Goal: Transaction & Acquisition: Book appointment/travel/reservation

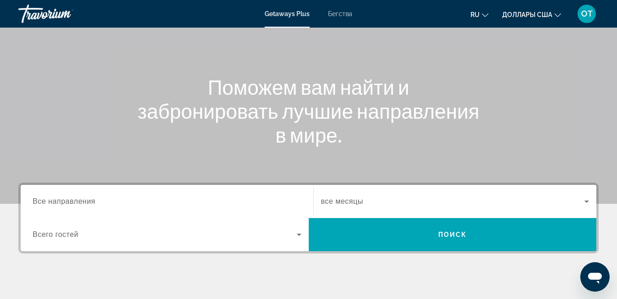
scroll to position [92, 0]
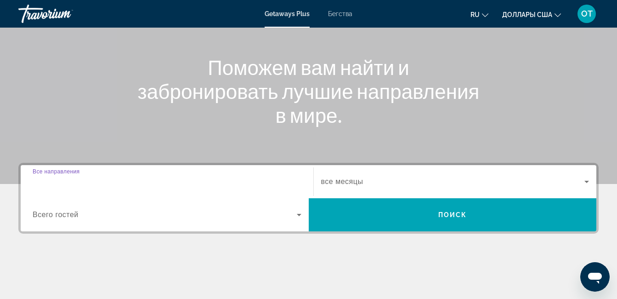
click at [107, 180] on input "Destination Все направления" at bounding box center [167, 181] width 269 height 11
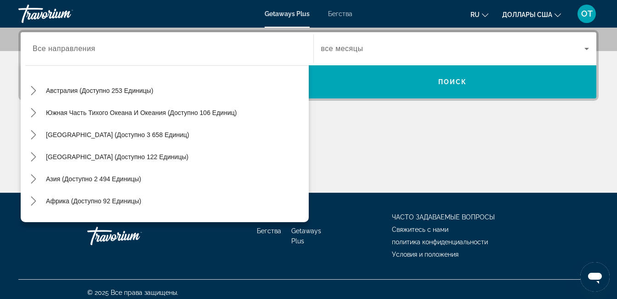
scroll to position [149, 0]
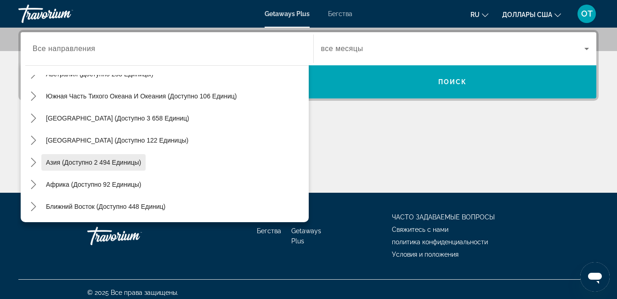
click at [108, 159] on span "Азия (доступно 2 494 единицы)" at bounding box center [93, 161] width 95 height 7
type input "**********"
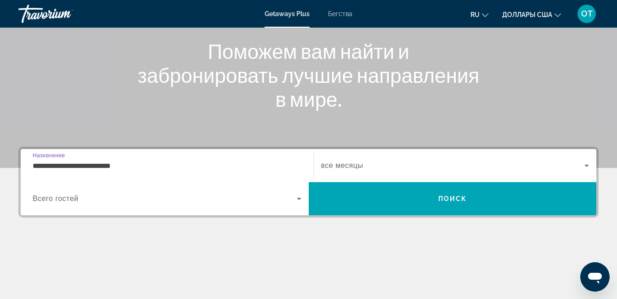
scroll to position [87, 0]
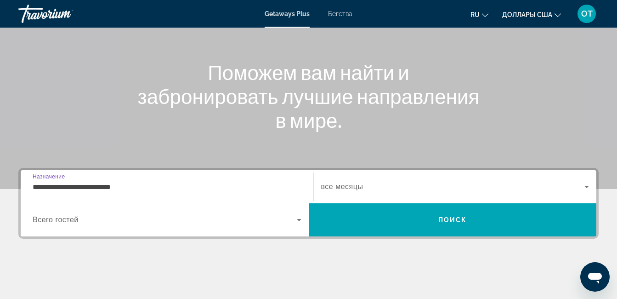
click at [287, 218] on span "Виджет поиска" at bounding box center [165, 219] width 264 height 11
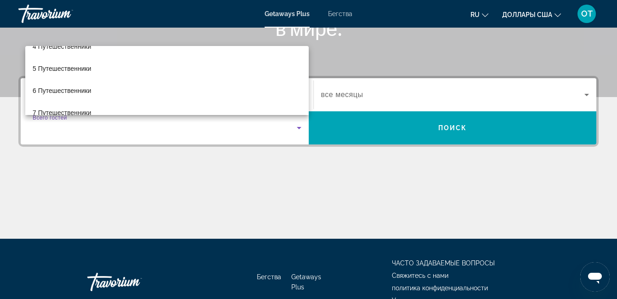
scroll to position [87, 0]
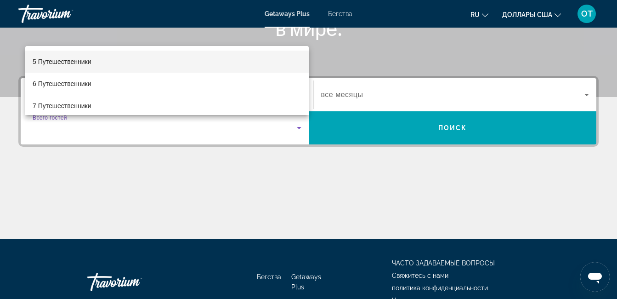
click at [75, 60] on font "5 Путешественники" at bounding box center [62, 61] width 59 height 7
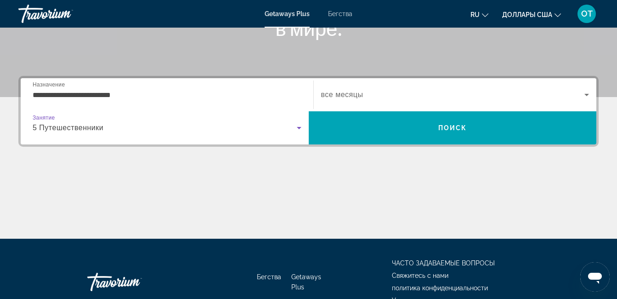
click at [295, 128] on icon "Виджет поиска" at bounding box center [299, 127] width 11 height 11
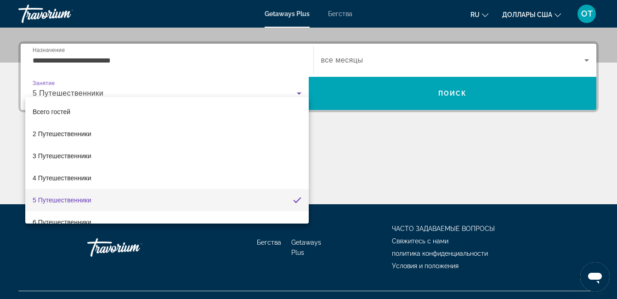
scroll to position [225, 0]
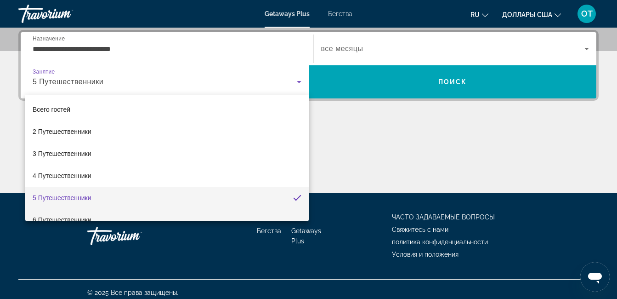
click at [74, 216] on font "6 Путешественники" at bounding box center [62, 219] width 59 height 7
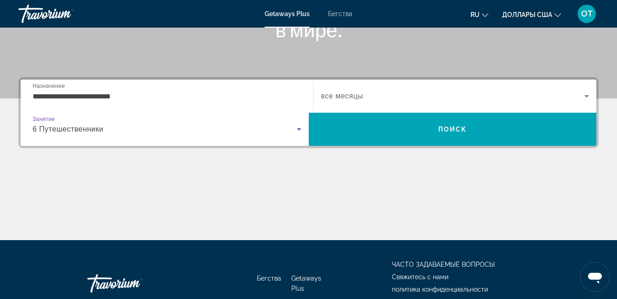
scroll to position [87, 0]
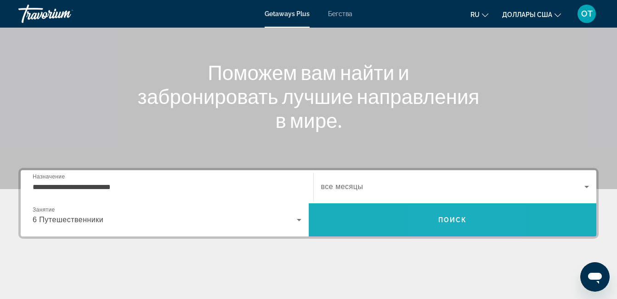
click at [443, 225] on span "Искать" at bounding box center [453, 220] width 288 height 22
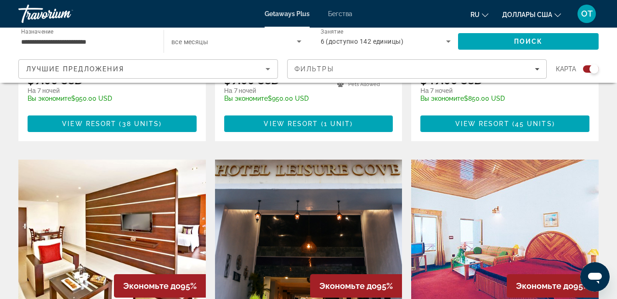
scroll to position [735, 0]
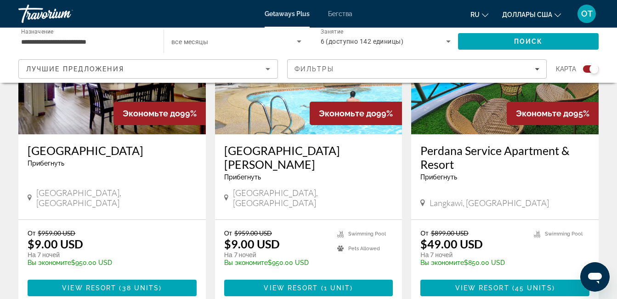
click at [271, 74] on icon "Сортировать по" at bounding box center [267, 68] width 11 height 11
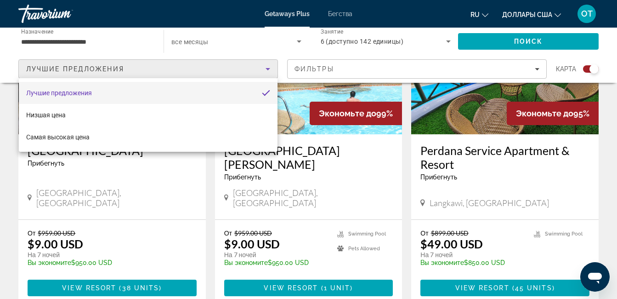
click at [538, 71] on div at bounding box center [308, 149] width 617 height 299
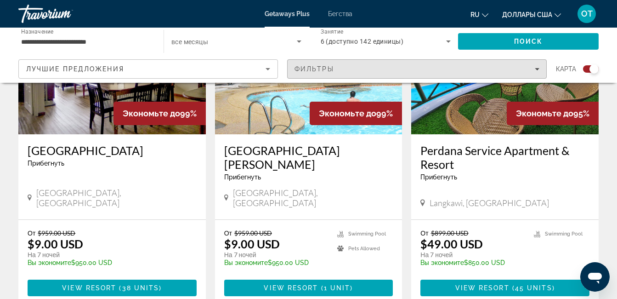
click at [538, 71] on icon "Фильтры" at bounding box center [537, 69] width 5 height 5
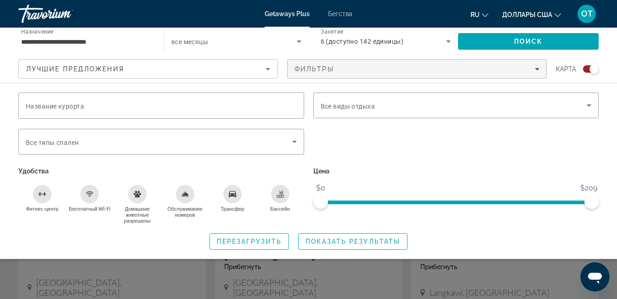
scroll to position [643, 0]
click at [292, 106] on input "Название курорта" at bounding box center [161, 105] width 271 height 11
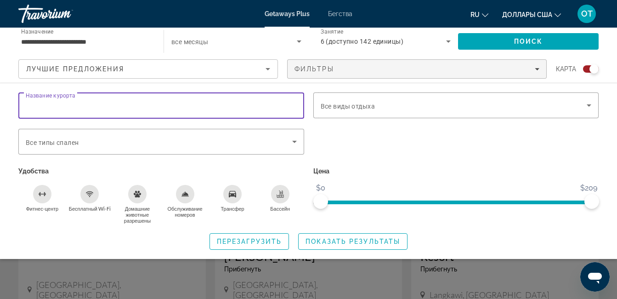
click at [131, 104] on input "Название курорта" at bounding box center [161, 105] width 271 height 11
type input "*******"
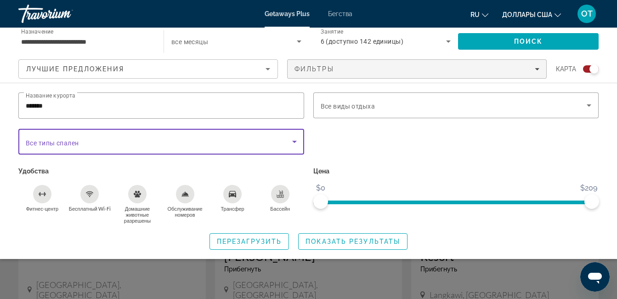
click at [293, 141] on icon "Виджет поиска" at bounding box center [294, 141] width 11 height 11
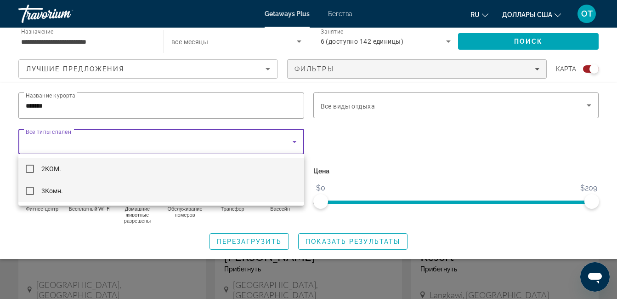
click at [59, 192] on font "3Комн." at bounding box center [52, 190] width 22 height 7
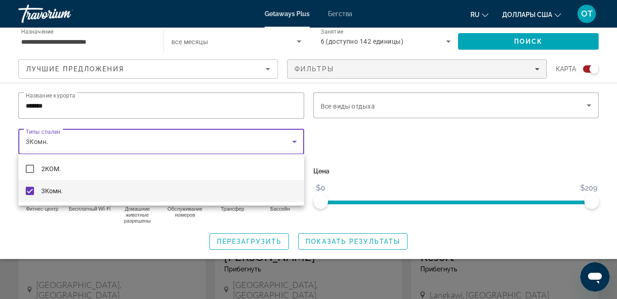
click at [588, 107] on div at bounding box center [308, 149] width 617 height 299
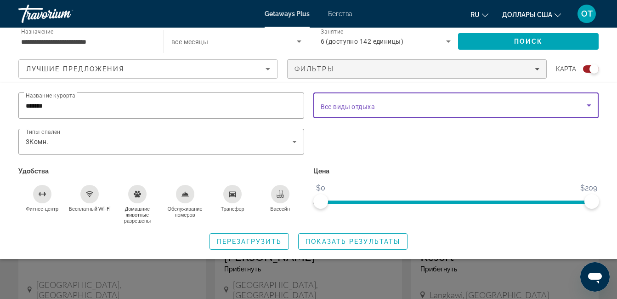
click at [588, 107] on icon "Виджет поиска" at bounding box center [588, 105] width 11 height 11
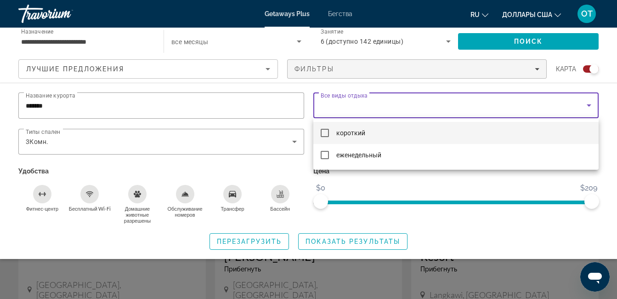
click at [496, 183] on div at bounding box center [308, 149] width 617 height 299
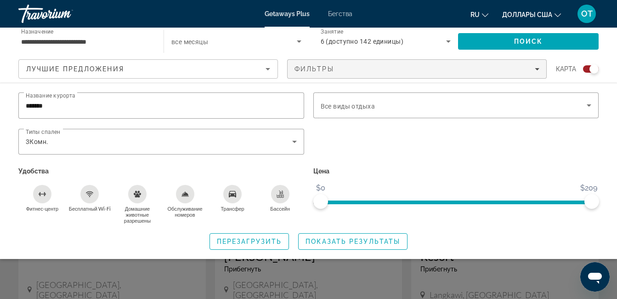
scroll to position [689, 0]
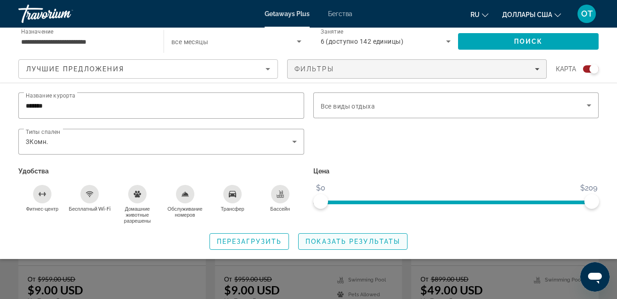
click at [331, 238] on span "Показать результаты" at bounding box center [352, 241] width 95 height 7
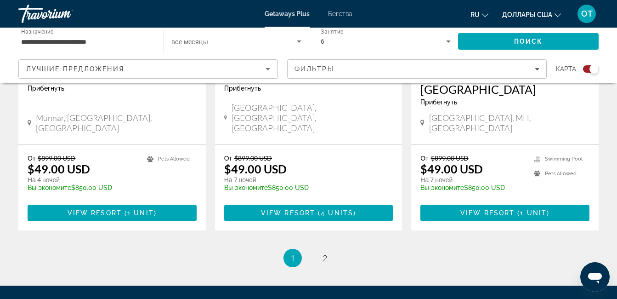
scroll to position [1470, 0]
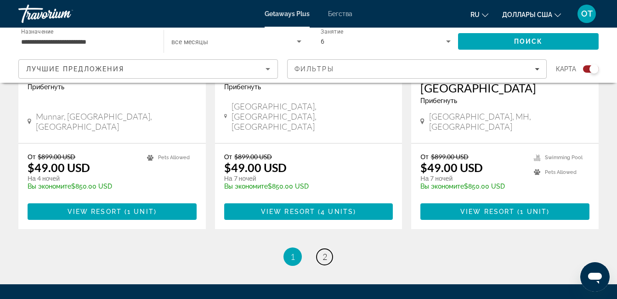
drag, startPoint x: 332, startPoint y: 204, endPoint x: 339, endPoint y: 204, distance: 7.4
click at [339, 247] on ul "1 / 2 You're on page 1 page 2" at bounding box center [308, 256] width 580 height 18
click at [321, 249] on link "page 2" at bounding box center [325, 257] width 16 height 16
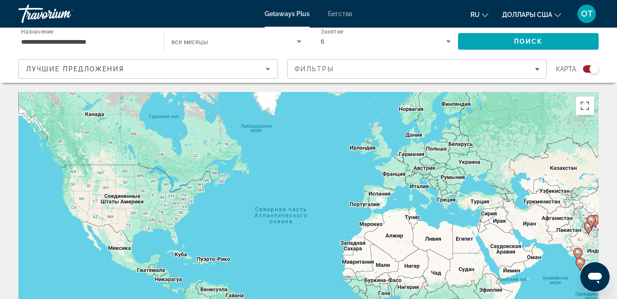
click at [137, 39] on input "**********" at bounding box center [86, 41] width 130 height 11
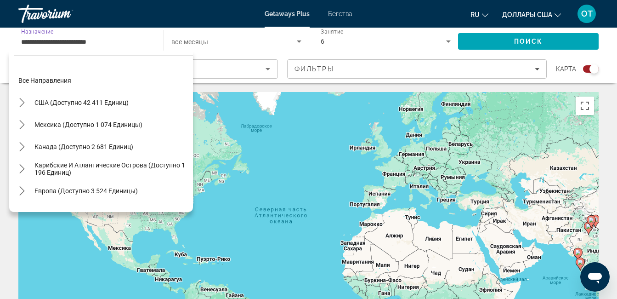
scroll to position [165, 0]
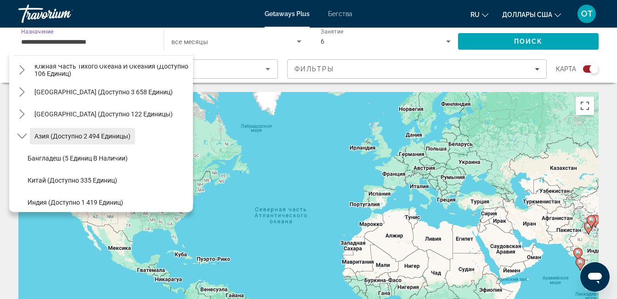
click at [127, 133] on span "Азия (доступно 2 494 единицы)" at bounding box center [82, 135] width 96 height 7
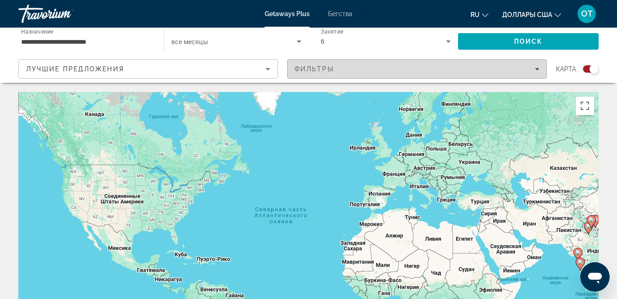
click at [542, 68] on span "Фильтры" at bounding box center [417, 69] width 259 height 22
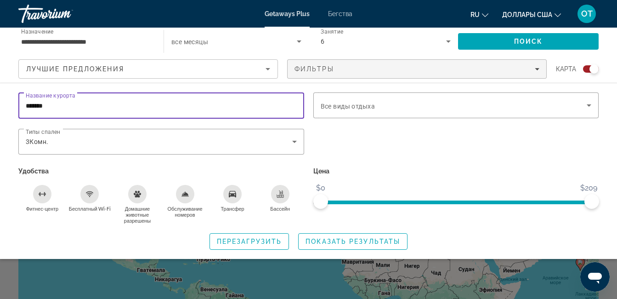
click at [125, 100] on input "*******" at bounding box center [161, 105] width 271 height 11
type input "*"
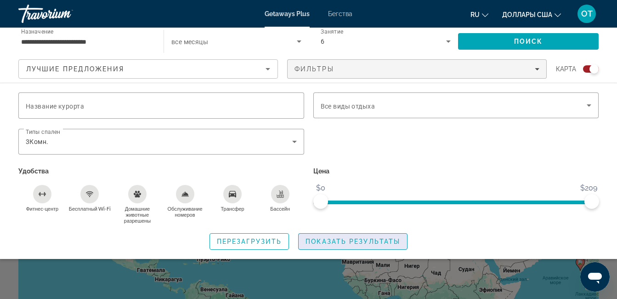
click at [368, 240] on span "Показать результаты" at bounding box center [352, 241] width 95 height 7
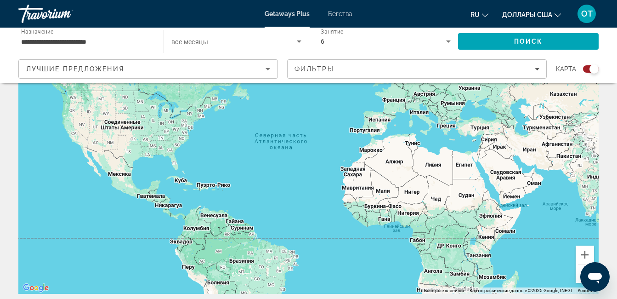
scroll to position [92, 0]
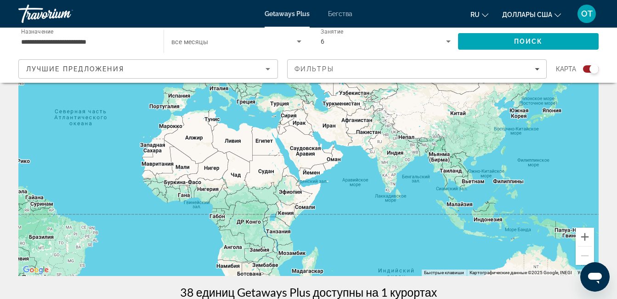
drag, startPoint x: 537, startPoint y: 217, endPoint x: 329, endPoint y: 211, distance: 208.2
click at [329, 211] on div "Основное содержание" at bounding box center [308, 138] width 580 height 276
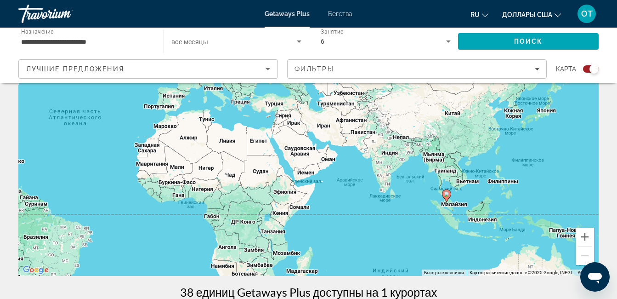
click at [463, 182] on div "Чтобы активировать перетаскивание с помощью клавиатуры, нажмите Alt + Ввод. Пос…" at bounding box center [308, 138] width 580 height 276
click at [463, 183] on div "Чтобы активировать перетаскивание с помощью клавиатуры, нажмите Alt + Ввод. Пос…" at bounding box center [308, 138] width 580 height 276
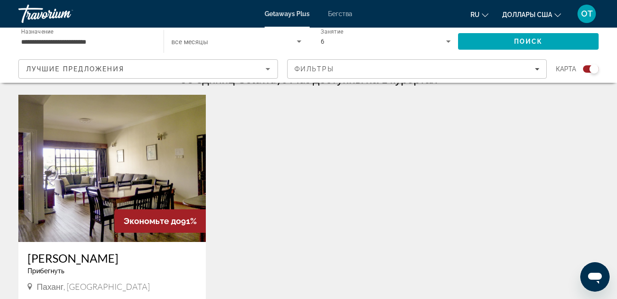
scroll to position [322, 0]
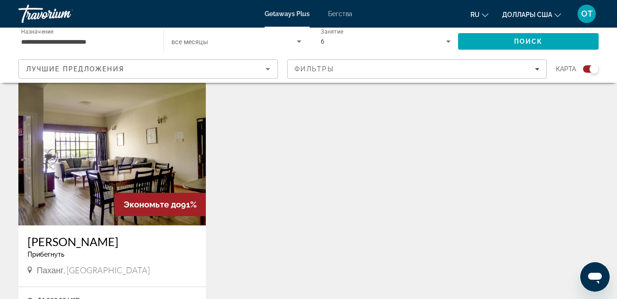
click at [102, 181] on img "Основное содержание" at bounding box center [111, 151] width 187 height 147
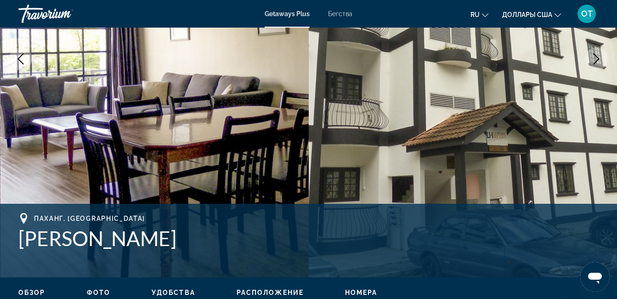
scroll to position [3, 0]
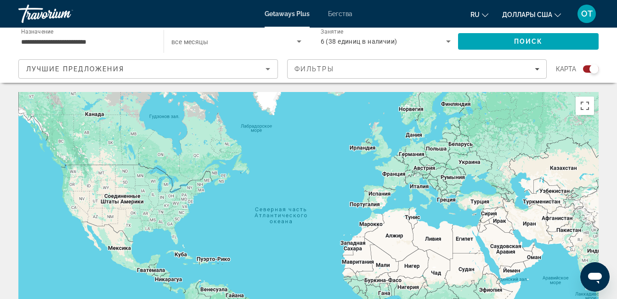
click at [193, 38] on span "все месяцы" at bounding box center [189, 41] width 37 height 7
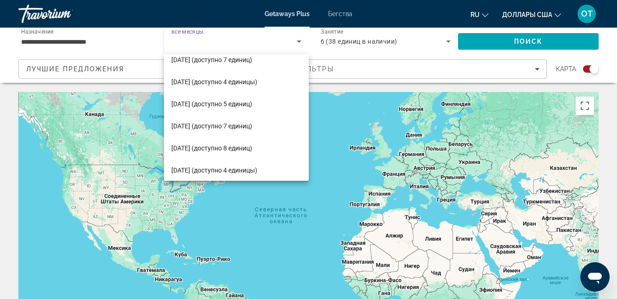
scroll to position [57, 0]
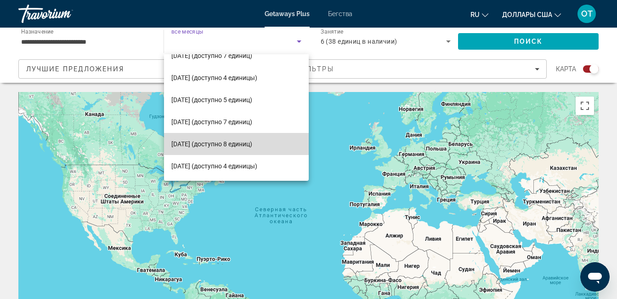
click at [246, 142] on font "[DATE] (доступно 8 единиц)" at bounding box center [211, 143] width 81 height 7
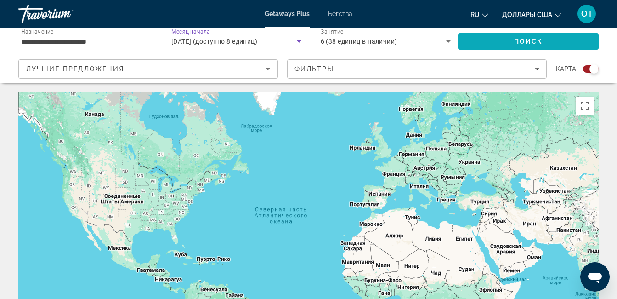
click at [523, 43] on span "Поиск" at bounding box center [528, 41] width 29 height 7
click at [292, 35] on div "[DATE]" at bounding box center [236, 41] width 130 height 26
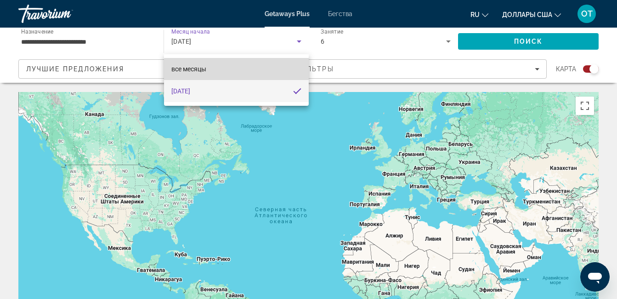
click at [243, 71] on mat-option "все месяцы" at bounding box center [236, 69] width 145 height 22
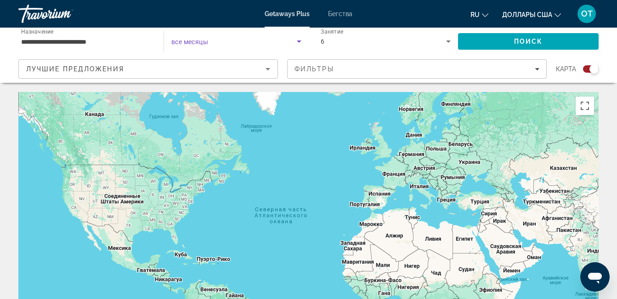
click at [381, 34] on div "6" at bounding box center [386, 41] width 130 height 26
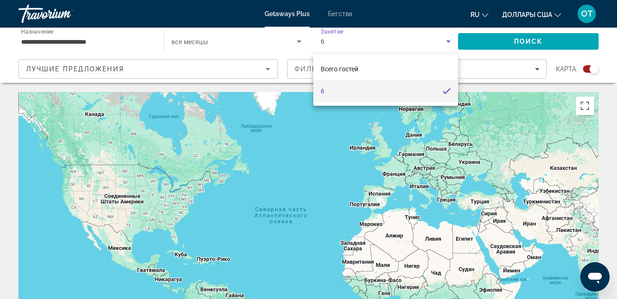
click at [271, 68] on div at bounding box center [308, 149] width 617 height 299
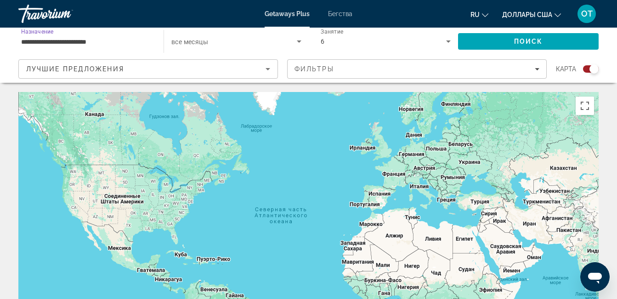
click at [85, 40] on input "**********" at bounding box center [86, 41] width 130 height 11
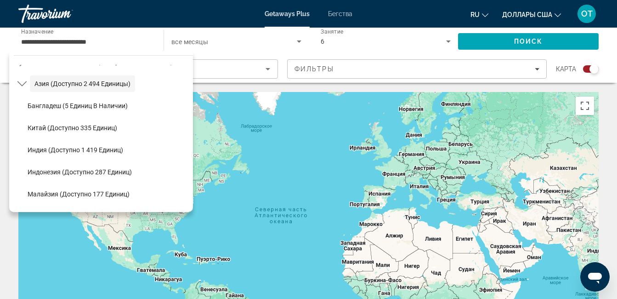
scroll to position [369, 0]
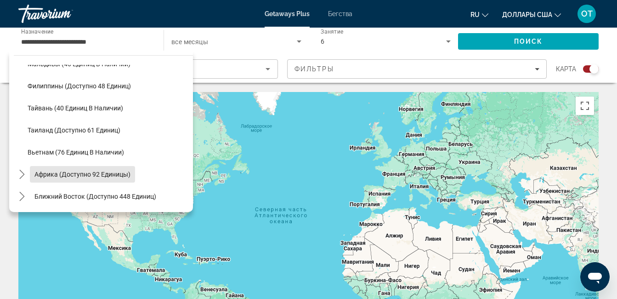
click at [90, 164] on span "Выберите направление: Африка (доступно 92 единицы)" at bounding box center [82, 174] width 105 height 22
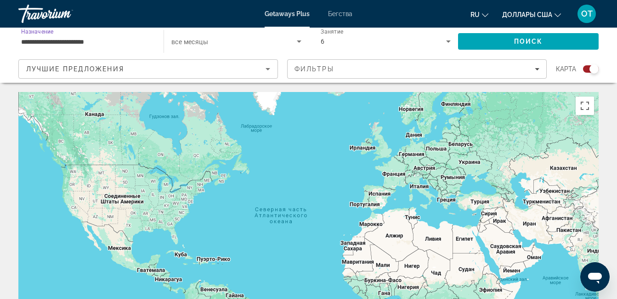
click at [95, 38] on input "**********" at bounding box center [86, 41] width 130 height 11
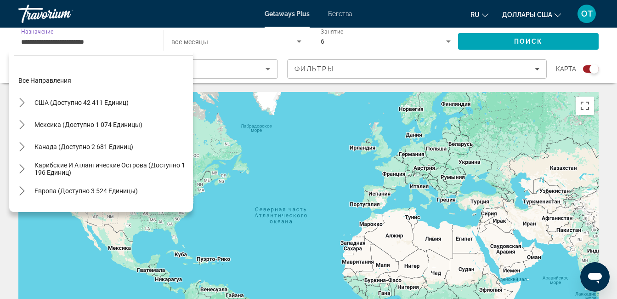
scroll to position [407, 0]
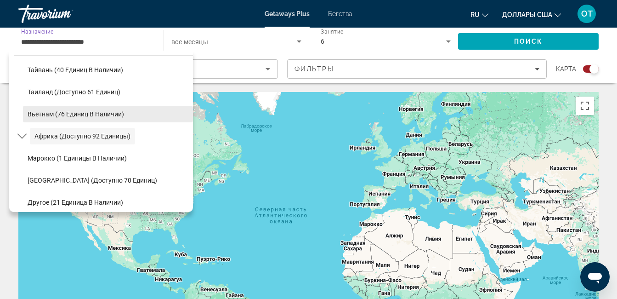
click at [91, 115] on span "Вьетнам (76 единиц в наличии)" at bounding box center [76, 113] width 96 height 7
type input "**********"
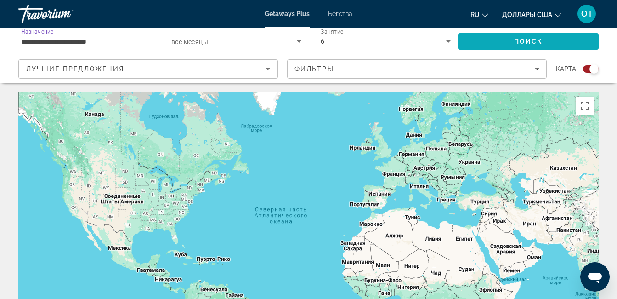
click at [537, 41] on span "Поиск" at bounding box center [528, 41] width 29 height 7
click at [214, 38] on span "Виджет поиска" at bounding box center [233, 41] width 125 height 11
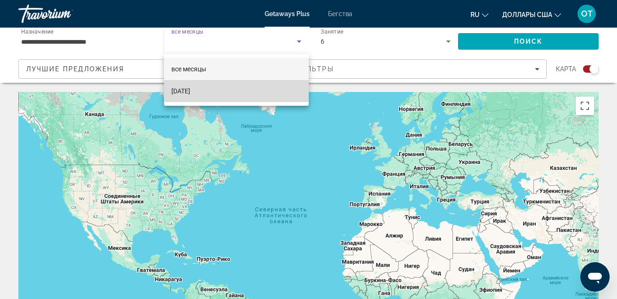
click at [190, 87] on font "[DATE]" at bounding box center [180, 90] width 19 height 7
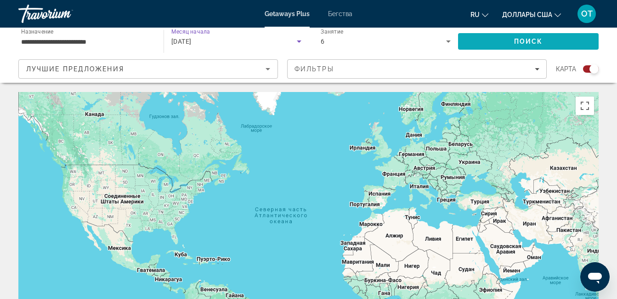
click at [507, 38] on span "Искать" at bounding box center [528, 41] width 141 height 22
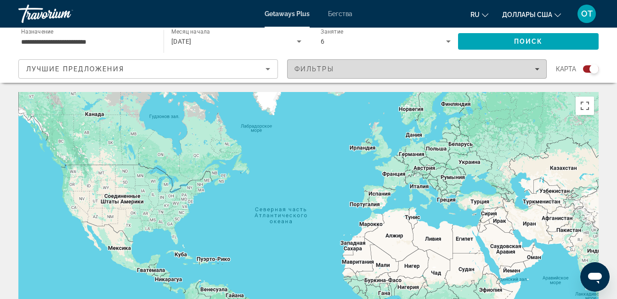
click at [535, 68] on icon "Фильтры" at bounding box center [537, 69] width 5 height 5
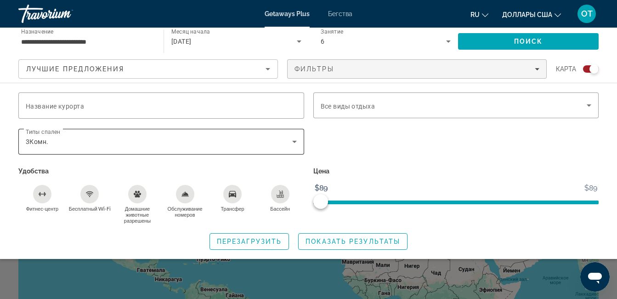
click at [293, 133] on div "3Комн." at bounding box center [161, 142] width 271 height 26
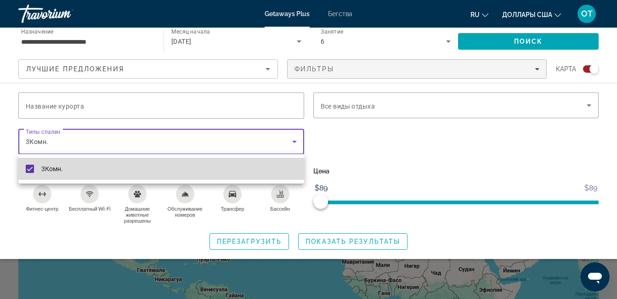
click at [281, 170] on mat-option "3Комн." at bounding box center [161, 169] width 286 height 22
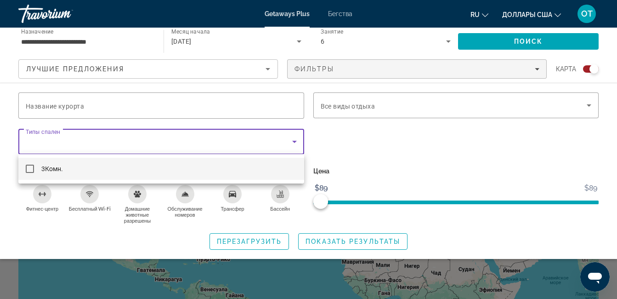
drag, startPoint x: 341, startPoint y: 147, endPoint x: 337, endPoint y: 150, distance: 5.6
click at [339, 150] on div at bounding box center [308, 149] width 617 height 299
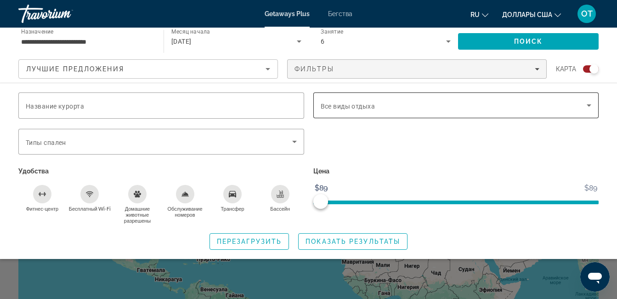
click at [354, 104] on span "Все виды отдыха" at bounding box center [348, 105] width 55 height 7
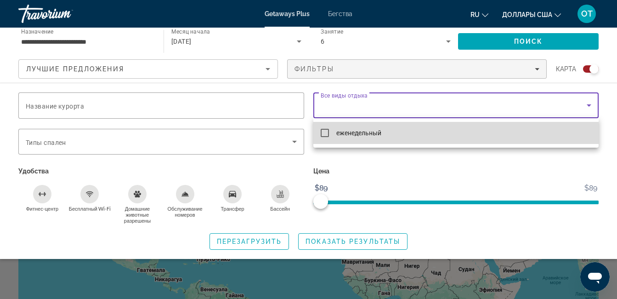
click at [356, 131] on font "еженедельный" at bounding box center [358, 132] width 45 height 7
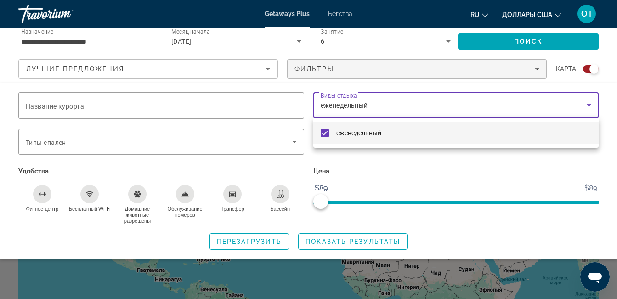
click at [366, 240] on div at bounding box center [308, 149] width 617 height 299
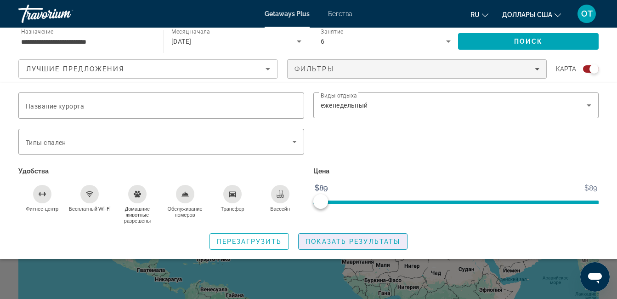
click at [366, 240] on span "Показать результаты" at bounding box center [352, 241] width 95 height 7
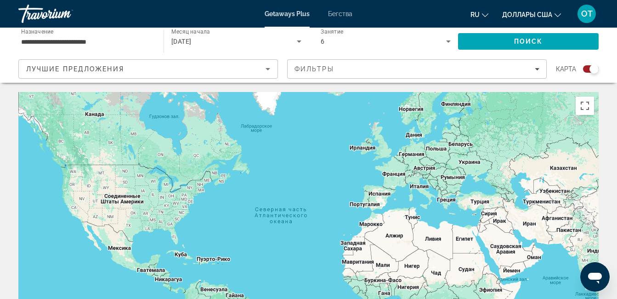
click at [248, 38] on div "[DATE]" at bounding box center [233, 41] width 125 height 11
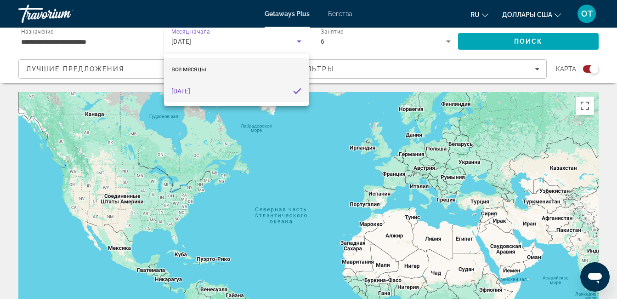
click at [214, 65] on mat-option "все месяцы" at bounding box center [236, 69] width 145 height 22
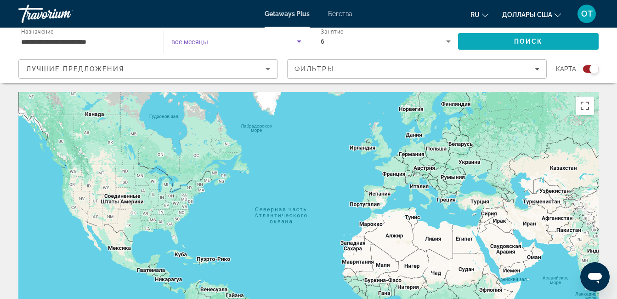
click at [515, 39] on span "Поиск" at bounding box center [528, 41] width 29 height 7
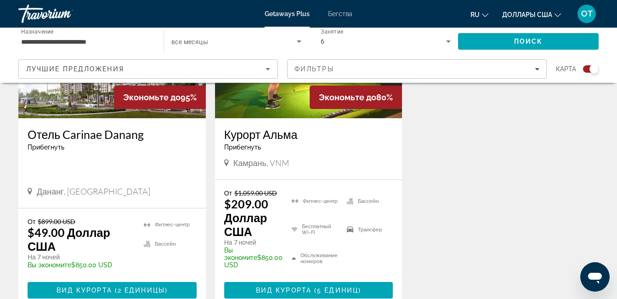
scroll to position [429, 0]
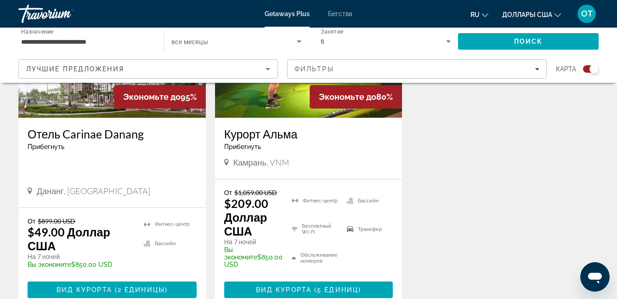
click at [277, 133] on h3 "Курорт Альма" at bounding box center [308, 134] width 169 height 14
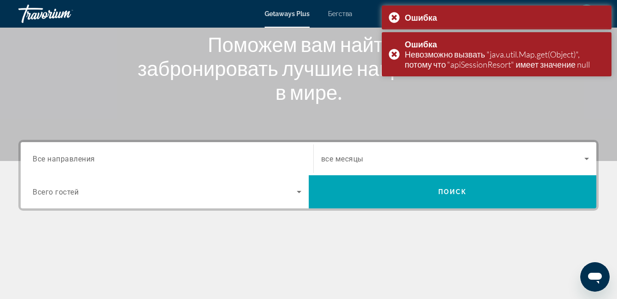
scroll to position [138, 0]
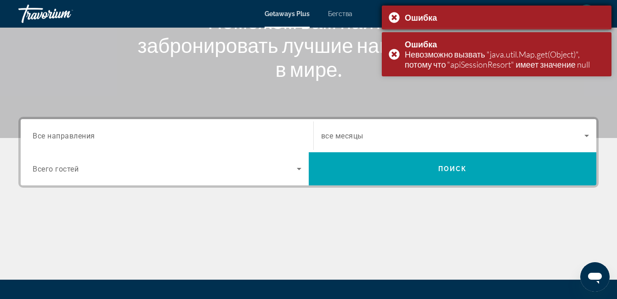
click at [394, 17] on div "Ошибка" at bounding box center [497, 18] width 230 height 24
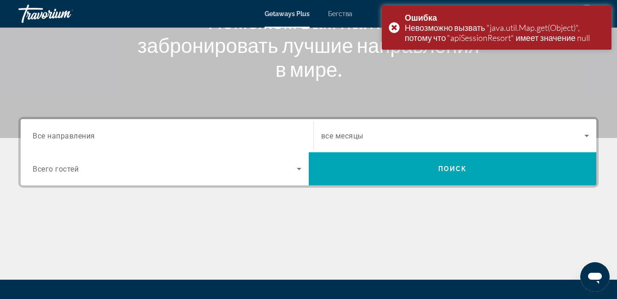
click at [395, 53] on h1 "Поможем вам найти и забронировать лучшие направления в мире." at bounding box center [308, 45] width 345 height 72
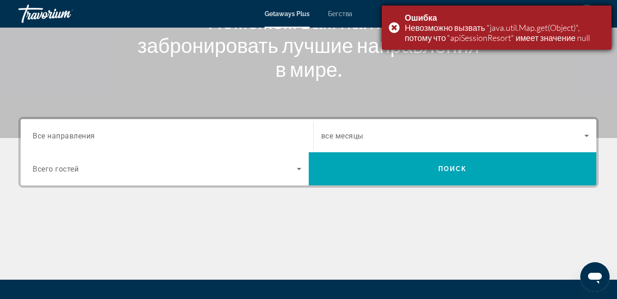
click at [388, 28] on div "Ошибка Невозможно вызвать "java.util.Map.get(Object)", потому что "apiSessionRe…" at bounding box center [497, 28] width 230 height 44
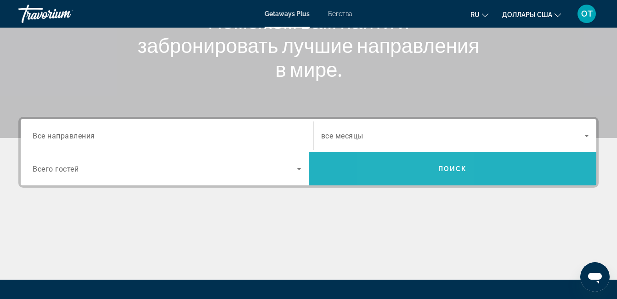
click at [419, 172] on span "Искать" at bounding box center [453, 169] width 288 height 22
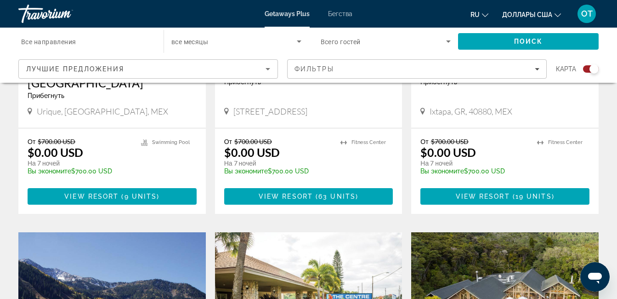
scroll to position [368, 0]
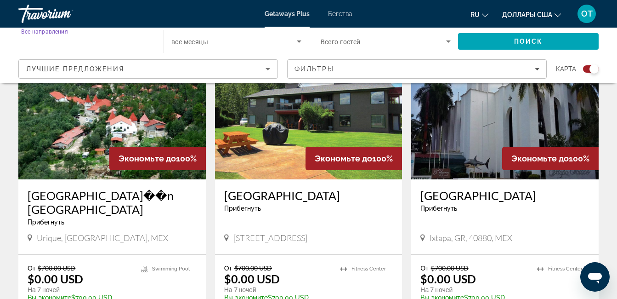
click at [138, 45] on input "Destination Все направления" at bounding box center [86, 41] width 130 height 11
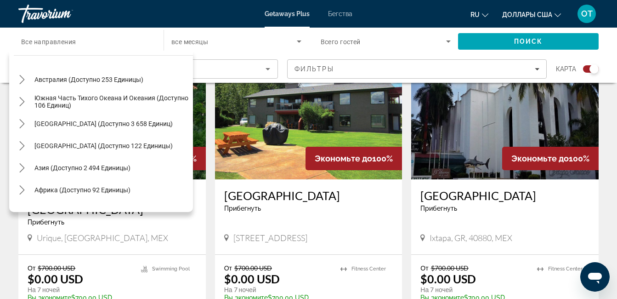
scroll to position [149, 0]
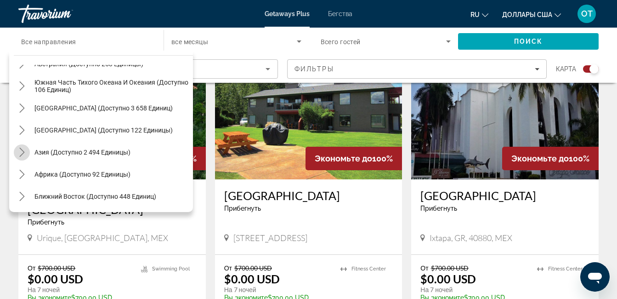
click at [20, 150] on icon "Переключить Азию (доступно 2,494 единицы) подменю" at bounding box center [21, 151] width 9 height 9
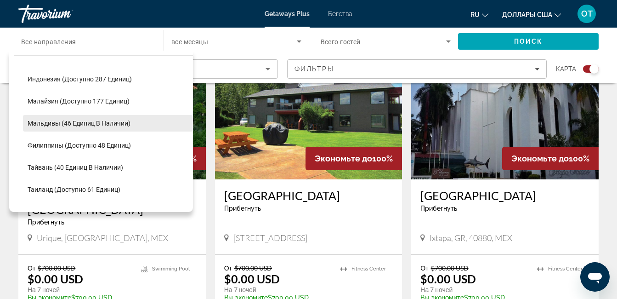
scroll to position [369, 0]
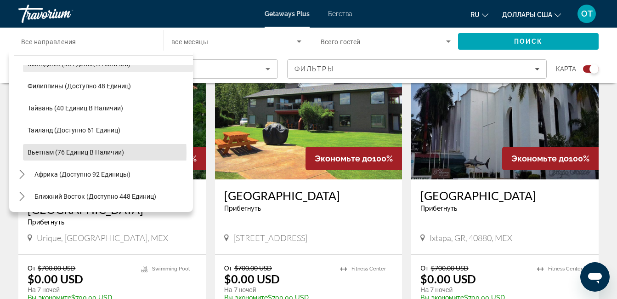
click at [55, 153] on span "Вьетнам (76 единиц в наличии)" at bounding box center [76, 151] width 96 height 7
type input "**********"
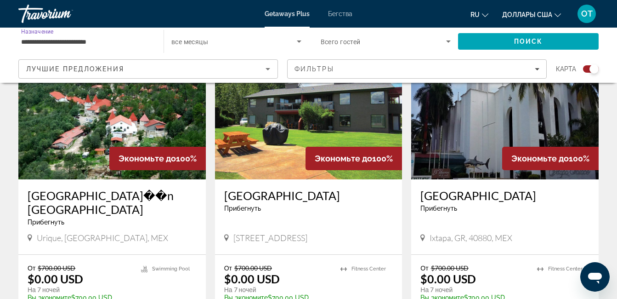
click at [443, 39] on icon "Виджет поиска" at bounding box center [448, 41] width 11 height 11
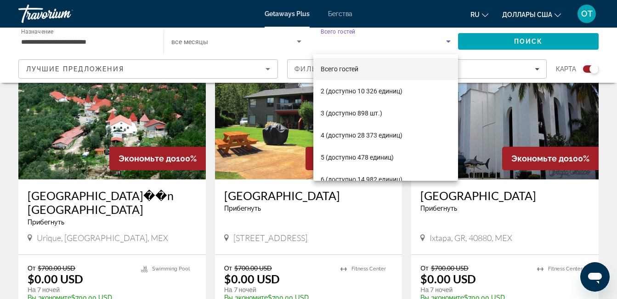
drag, startPoint x: 458, startPoint y: 94, endPoint x: 460, endPoint y: 102, distance: 7.9
click at [460, 102] on div at bounding box center [308, 149] width 617 height 299
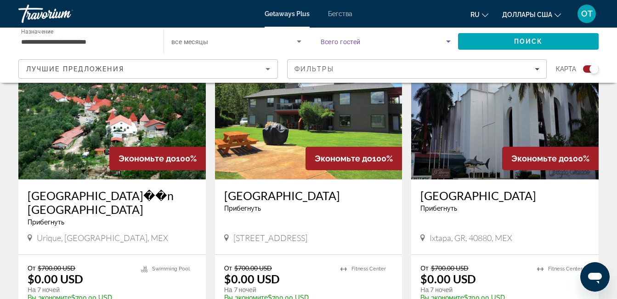
click at [438, 39] on span "Виджет поиска" at bounding box center [384, 41] width 126 height 11
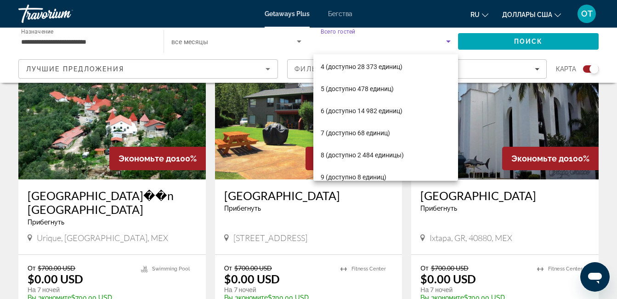
drag, startPoint x: 458, startPoint y: 85, endPoint x: 452, endPoint y: 118, distance: 32.6
click at [453, 118] on div "Всего гостей 2 (доступно 10 326 единиц) 3 (доступно 898 шт.) 4 (доступно 28 373…" at bounding box center [385, 117] width 145 height 126
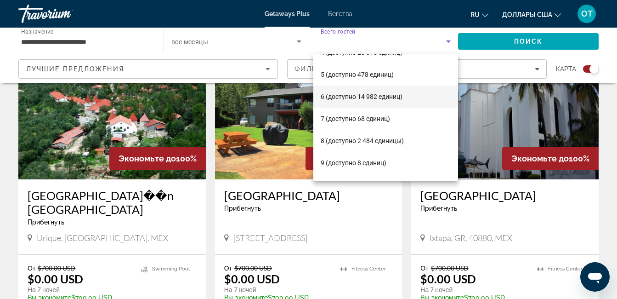
click at [377, 98] on font "6 (доступно 14 982 единиц)" at bounding box center [362, 96] width 82 height 7
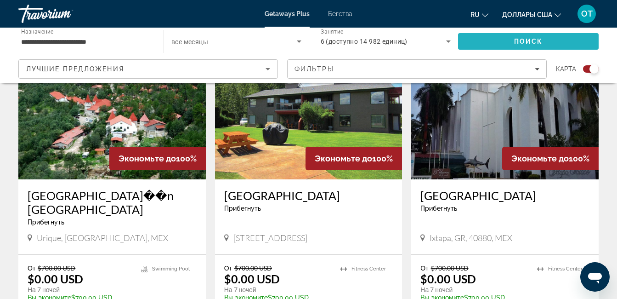
click at [541, 40] on span "Поиск" at bounding box center [528, 41] width 29 height 7
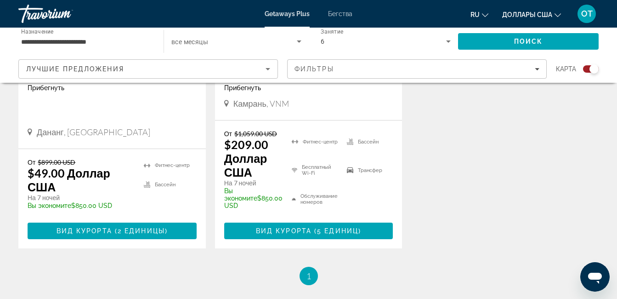
scroll to position [505, 0]
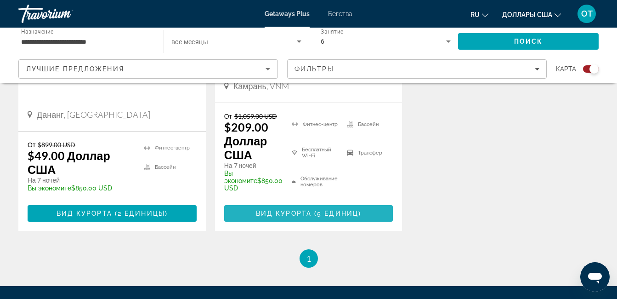
click at [296, 217] on span "Вид курорта" at bounding box center [284, 212] width 56 height 7
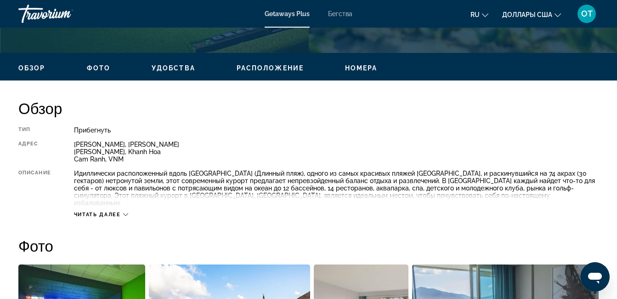
scroll to position [413, 0]
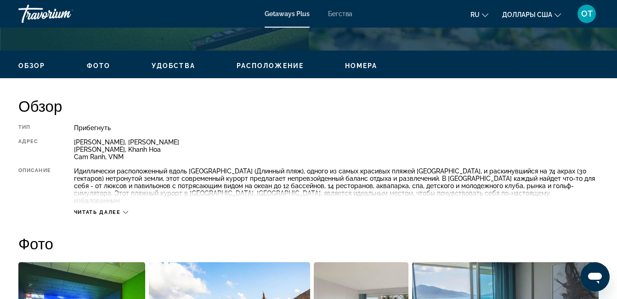
click at [110, 209] on span "Читать далее" at bounding box center [97, 212] width 47 height 6
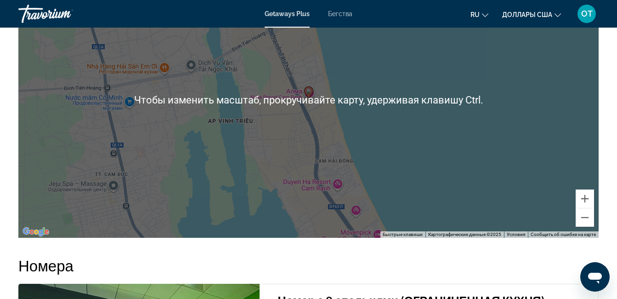
scroll to position [1470, 0]
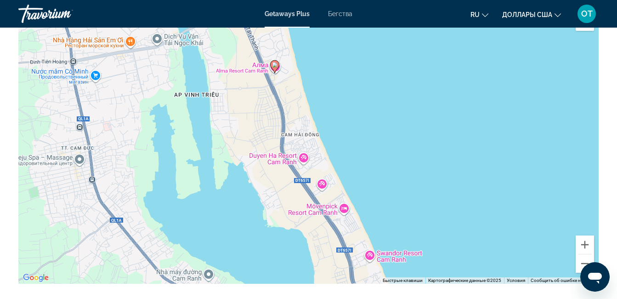
drag, startPoint x: 324, startPoint y: 175, endPoint x: 291, endPoint y: 103, distance: 79.3
click at [291, 103] on div "Чтобы активировать перетаскивание с помощью клавиатуры, нажмите Alt + Ввод. Пос…" at bounding box center [308, 146] width 580 height 276
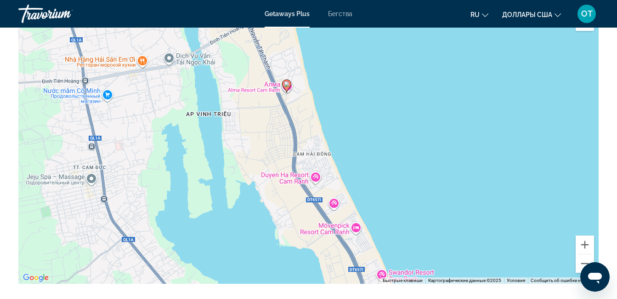
drag, startPoint x: 292, startPoint y: 105, endPoint x: 304, endPoint y: 126, distance: 24.3
click at [304, 126] on div "Чтобы активировать перетаскивание с помощью клавиатуры, нажмите Alt + Ввод. Пос…" at bounding box center [308, 146] width 580 height 276
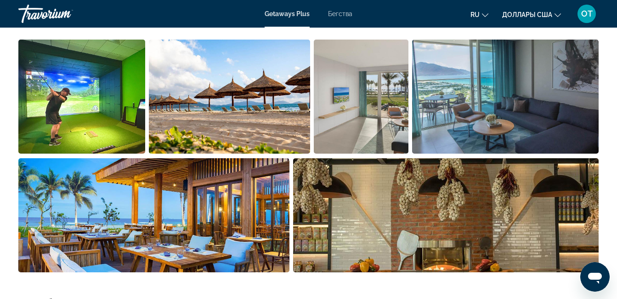
scroll to position [619, 0]
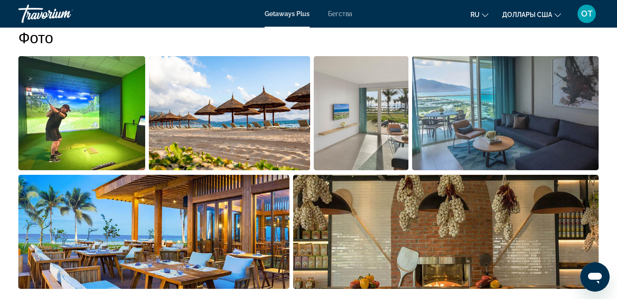
click at [356, 113] on img "Открыть полноэкранный слайдер изображений" at bounding box center [361, 113] width 95 height 114
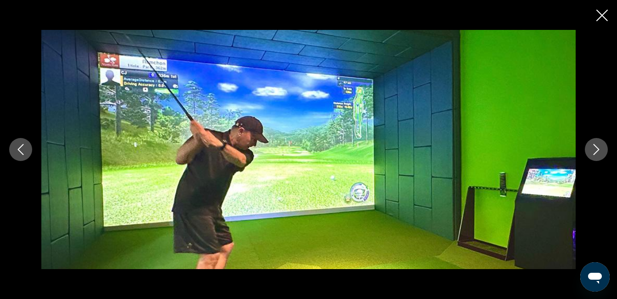
click at [589, 147] on button "Следующее изображение" at bounding box center [596, 149] width 23 height 23
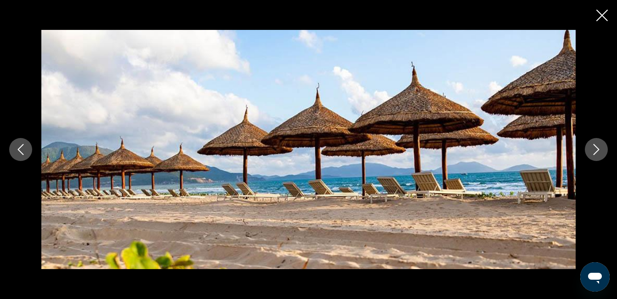
click at [589, 147] on button "Следующее изображение" at bounding box center [596, 149] width 23 height 23
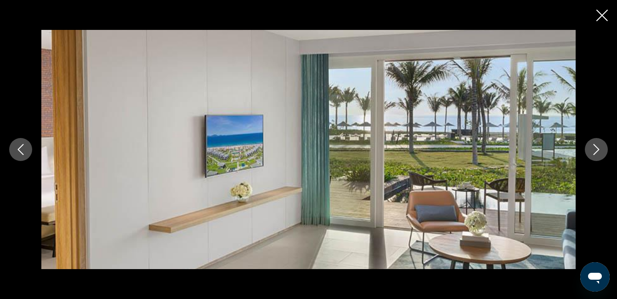
click at [589, 147] on button "Следующее изображение" at bounding box center [596, 149] width 23 height 23
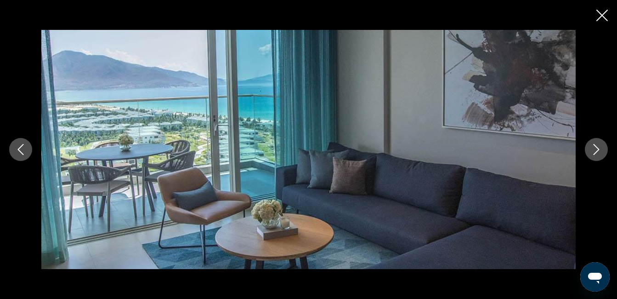
click at [589, 147] on button "Следующее изображение" at bounding box center [596, 149] width 23 height 23
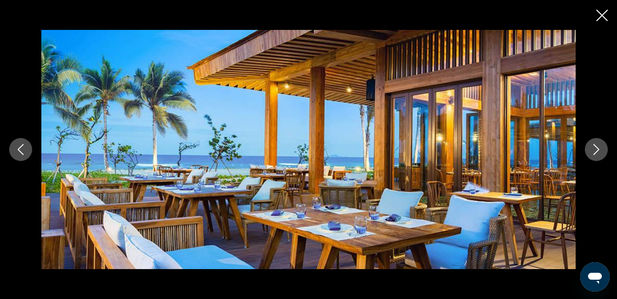
click at [589, 147] on button "Следующее изображение" at bounding box center [596, 149] width 23 height 23
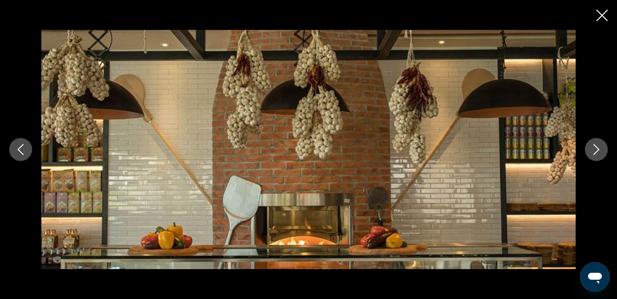
click at [589, 147] on button "Следующее изображение" at bounding box center [596, 149] width 23 height 23
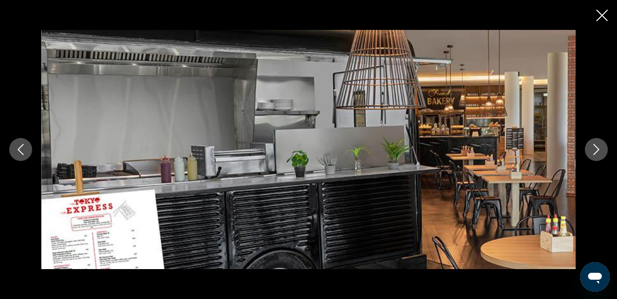
click at [589, 147] on button "Следующее изображение" at bounding box center [596, 149] width 23 height 23
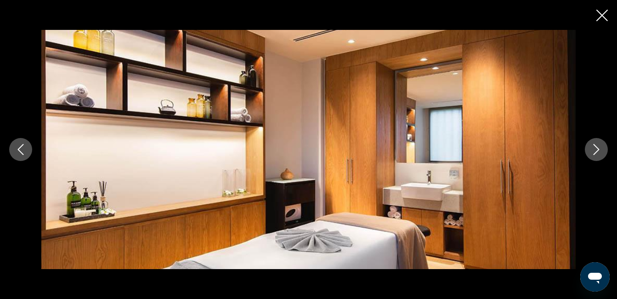
click at [589, 147] on button "Следующее изображение" at bounding box center [596, 149] width 23 height 23
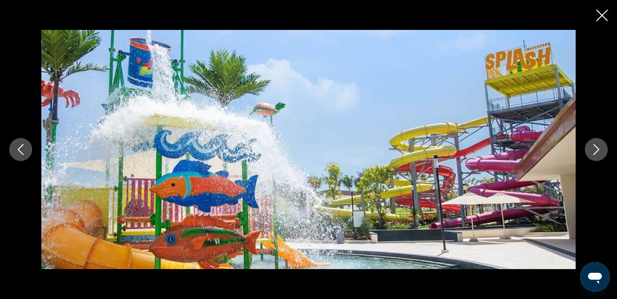
click at [589, 147] on button "Следующее изображение" at bounding box center [596, 149] width 23 height 23
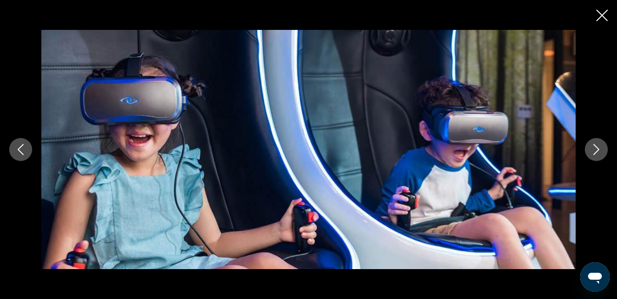
click at [589, 147] on button "Следующее изображение" at bounding box center [596, 149] width 23 height 23
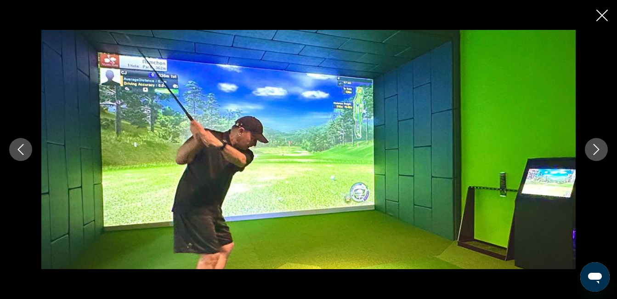
click at [589, 147] on button "Следующее изображение" at bounding box center [596, 149] width 23 height 23
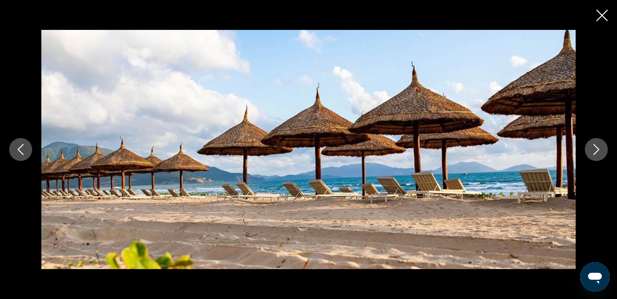
click at [603, 16] on icon "Закрыть слайд-шоу" at bounding box center [601, 15] width 11 height 11
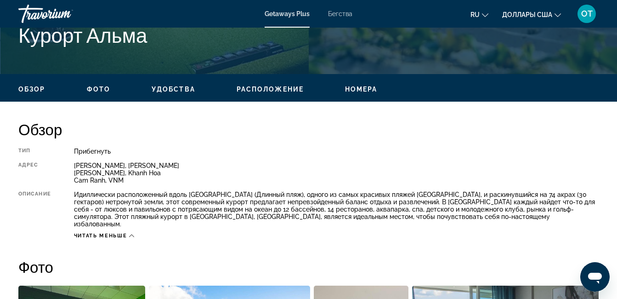
scroll to position [390, 0]
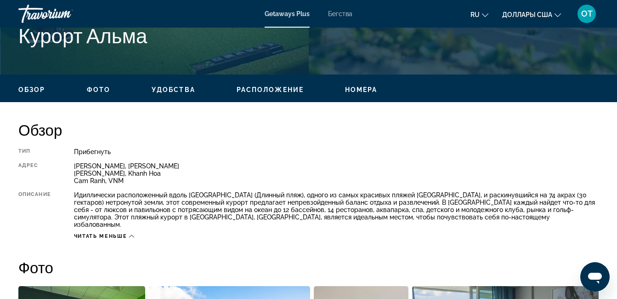
click at [362, 90] on span "Номера" at bounding box center [361, 89] width 33 height 7
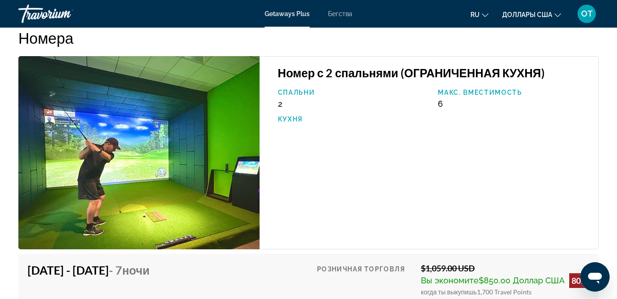
scroll to position [1737, 0]
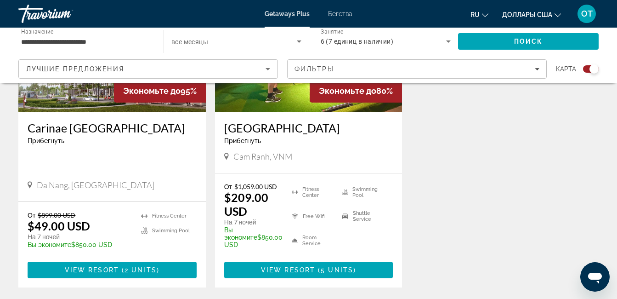
scroll to position [454, 0]
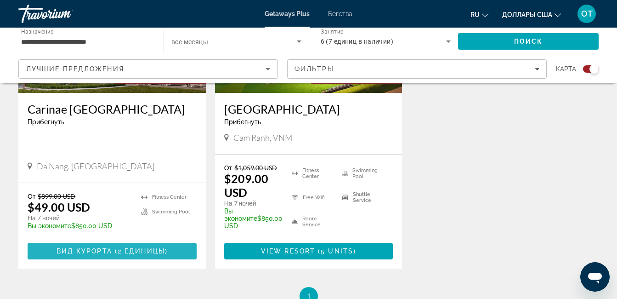
click at [120, 249] on span "( 2 единицы )" at bounding box center [140, 250] width 56 height 7
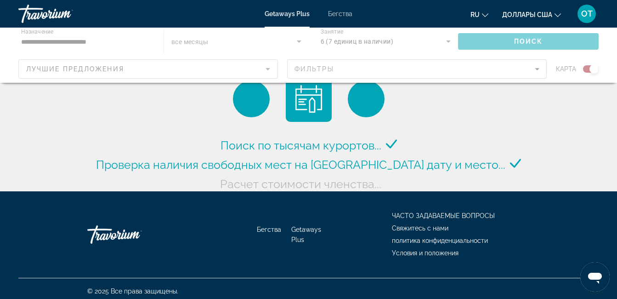
click at [101, 40] on div "Основное содержание" at bounding box center [308, 55] width 617 height 55
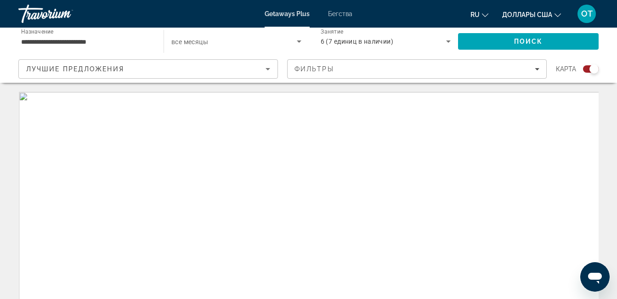
click at [73, 40] on input "**********" at bounding box center [86, 41] width 130 height 11
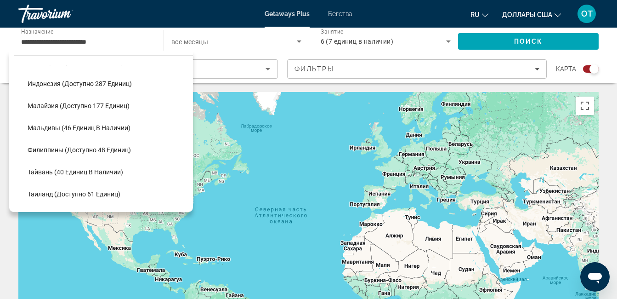
scroll to position [310, 0]
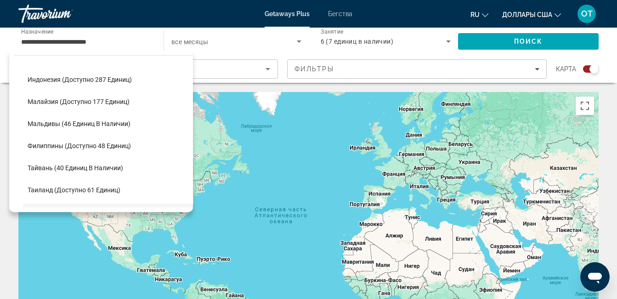
click at [103, 123] on span "Мальдивы (46 единиц в наличии)" at bounding box center [79, 123] width 103 height 7
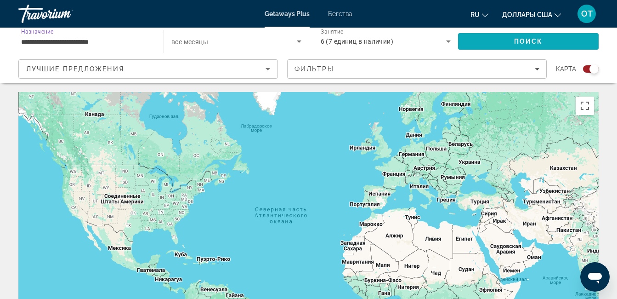
click at [481, 43] on span "Искать" at bounding box center [528, 41] width 141 height 22
click at [111, 46] on input "**********" at bounding box center [86, 41] width 130 height 11
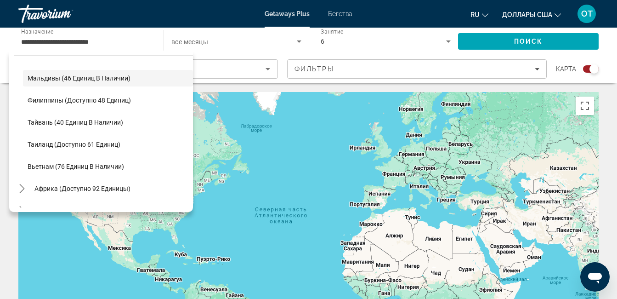
scroll to position [369, 0]
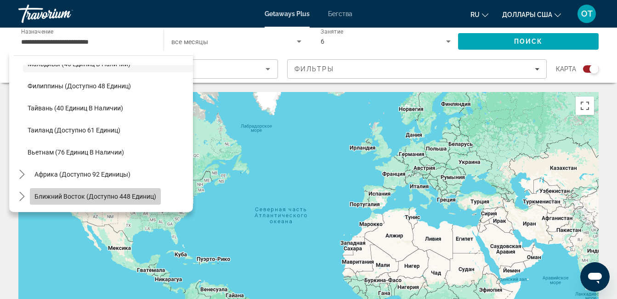
click at [107, 198] on span "Ближний Восток (доступно 448 единиц)" at bounding box center [95, 195] width 122 height 7
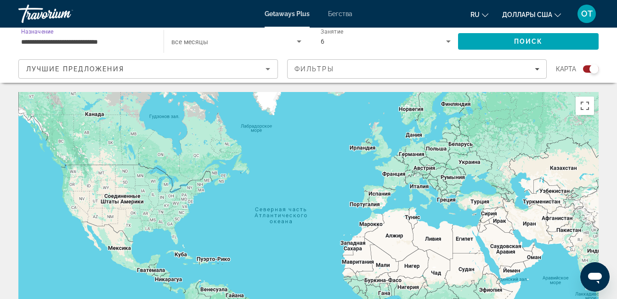
click at [130, 40] on input "**********" at bounding box center [86, 41] width 130 height 11
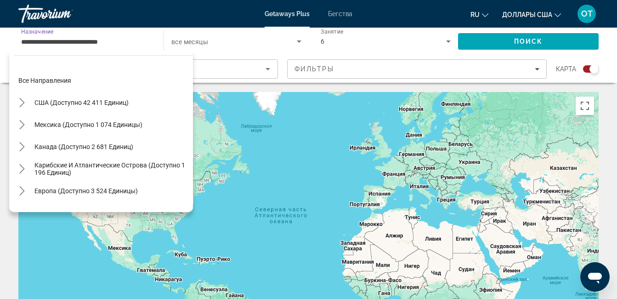
scroll to position [430, 0]
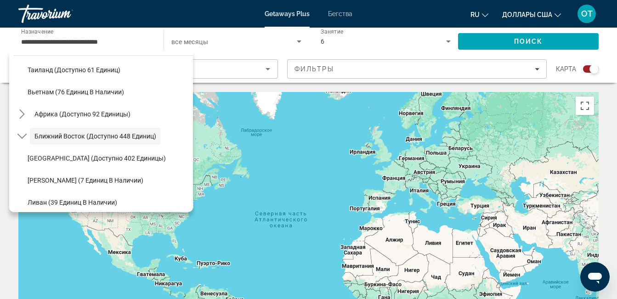
drag, startPoint x: 193, startPoint y: 175, endPoint x: 192, endPoint y: 187, distance: 12.9
click at [192, 187] on div "**********" at bounding box center [308, 290] width 617 height 397
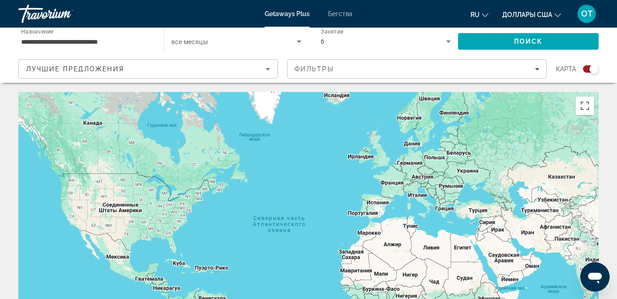
click at [126, 45] on input "**********" at bounding box center [86, 41] width 130 height 11
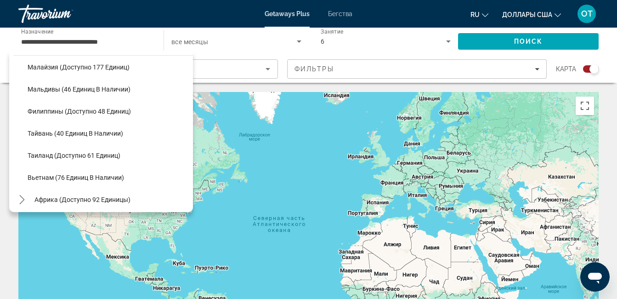
scroll to position [351, 0]
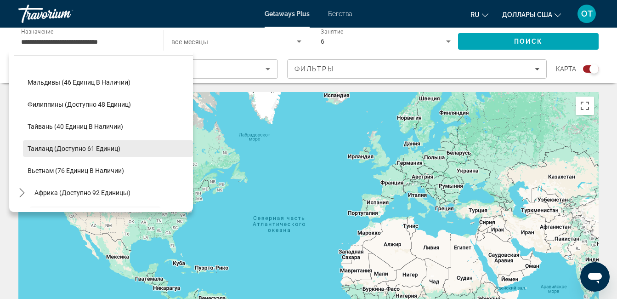
click at [98, 149] on span "Таиланд (доступно 61 единиц)" at bounding box center [74, 148] width 93 height 7
type input "**********"
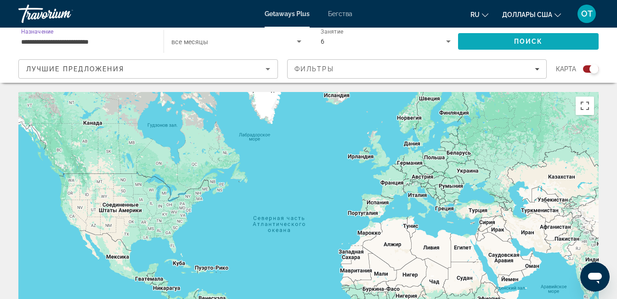
click at [517, 40] on span "Поиск" at bounding box center [528, 41] width 29 height 7
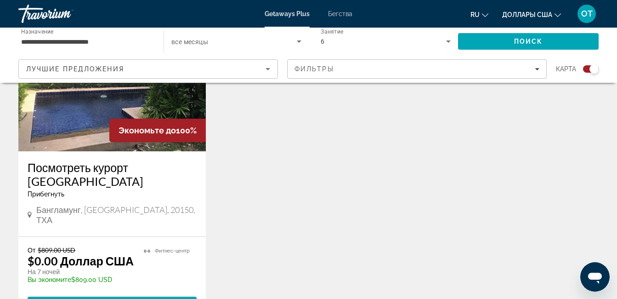
scroll to position [413, 0]
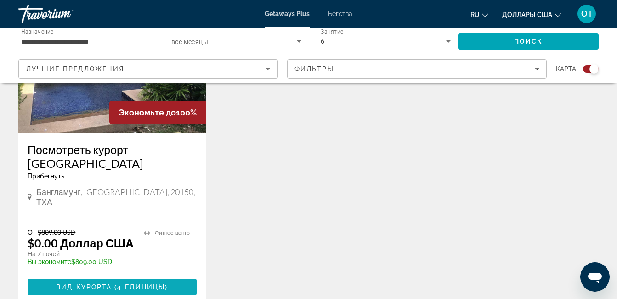
click at [110, 281] on span "Основное содержание" at bounding box center [112, 287] width 169 height 22
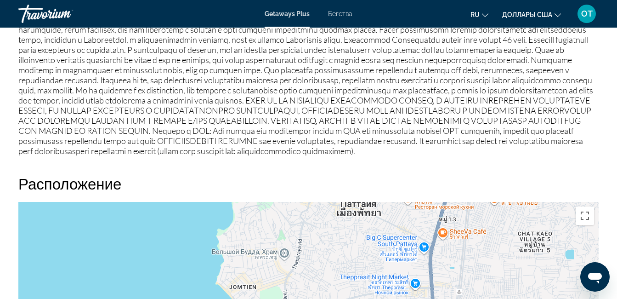
scroll to position [1192, 0]
